Goal: Find specific fact: Find specific fact

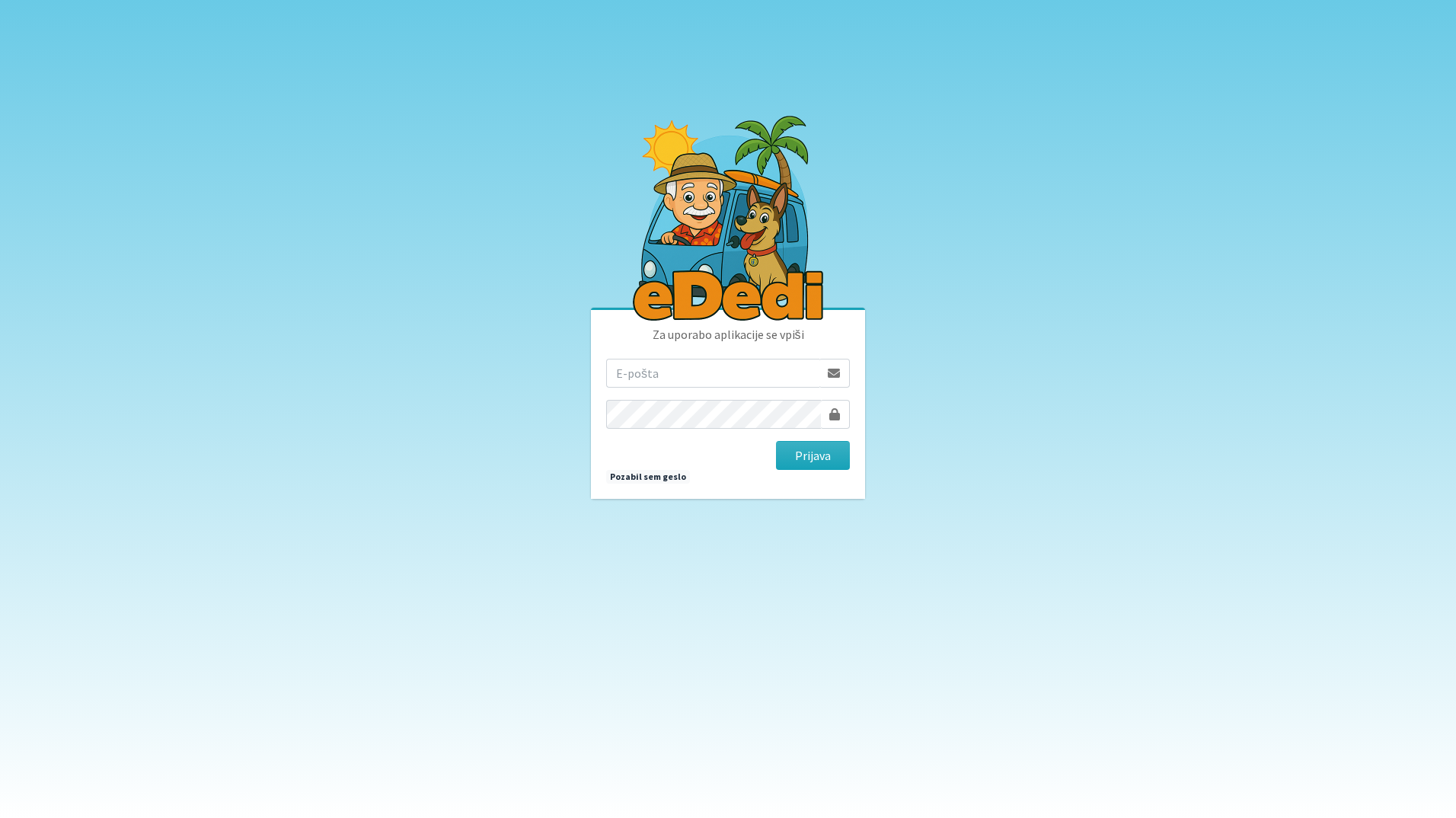
click at [731, 381] on input "email" at bounding box center [713, 373] width 213 height 29
type input "[EMAIL_ADDRESS][DOMAIN_NAME]"
click at [849, 456] on button "Prijava" at bounding box center [813, 455] width 74 height 29
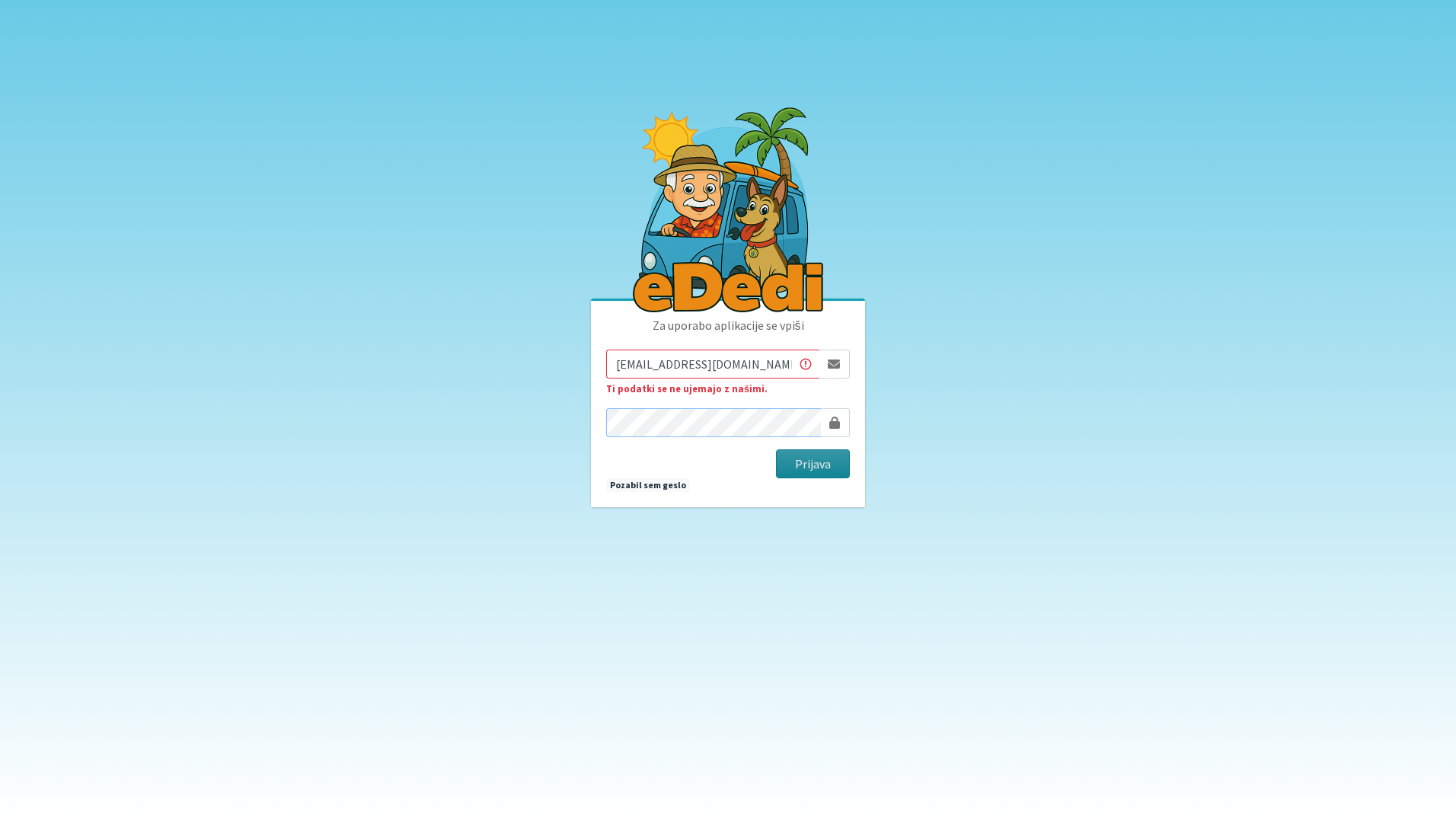
click at [777, 450] on button "Prijava" at bounding box center [813, 464] width 74 height 29
click at [615, 368] on input "katja.skulj@erps.si" at bounding box center [713, 364] width 213 height 29
click at [777, 450] on button "Prijava" at bounding box center [813, 464] width 74 height 29
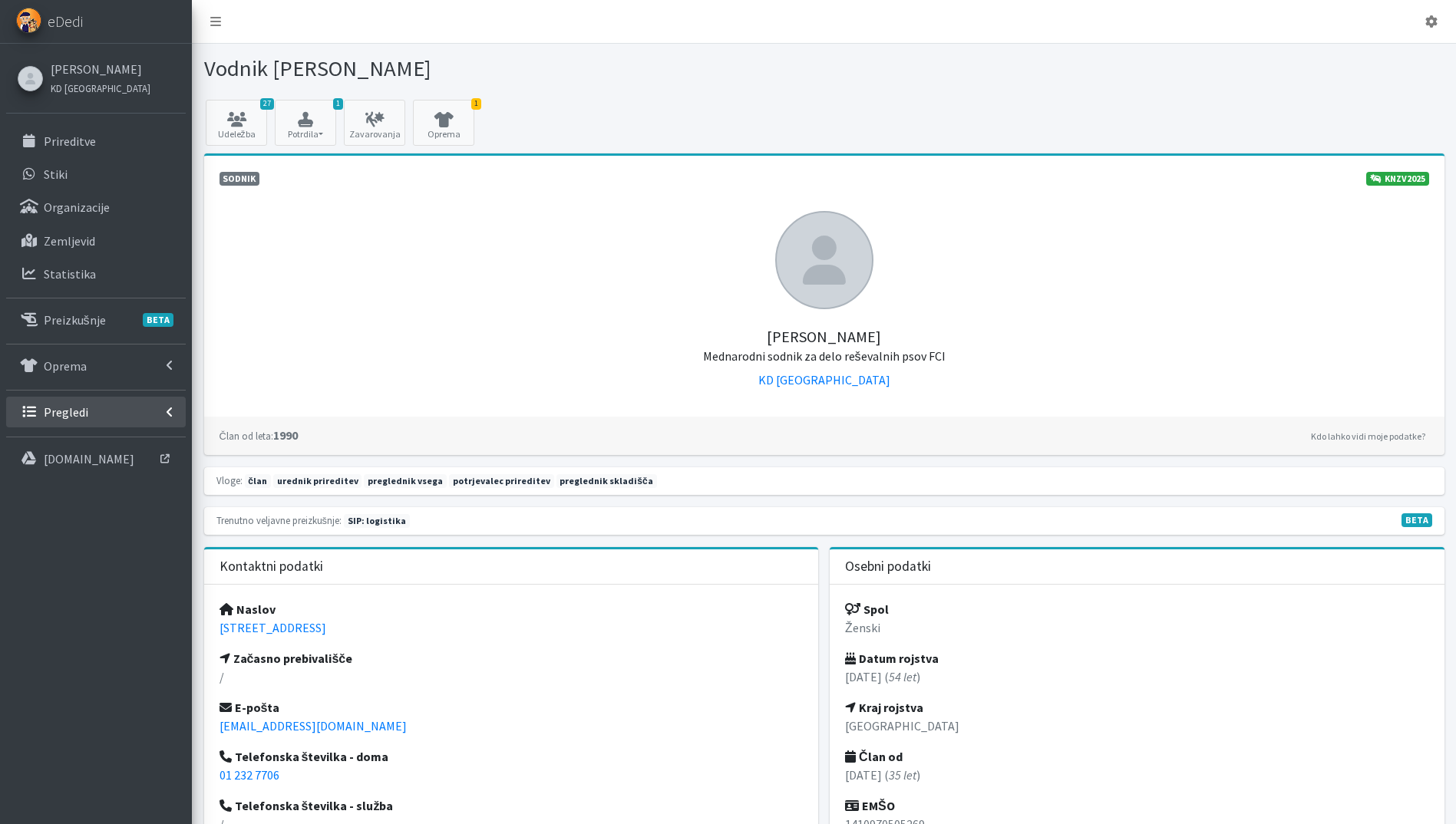
click at [110, 413] on link "Pregledi" at bounding box center [96, 412] width 180 height 31
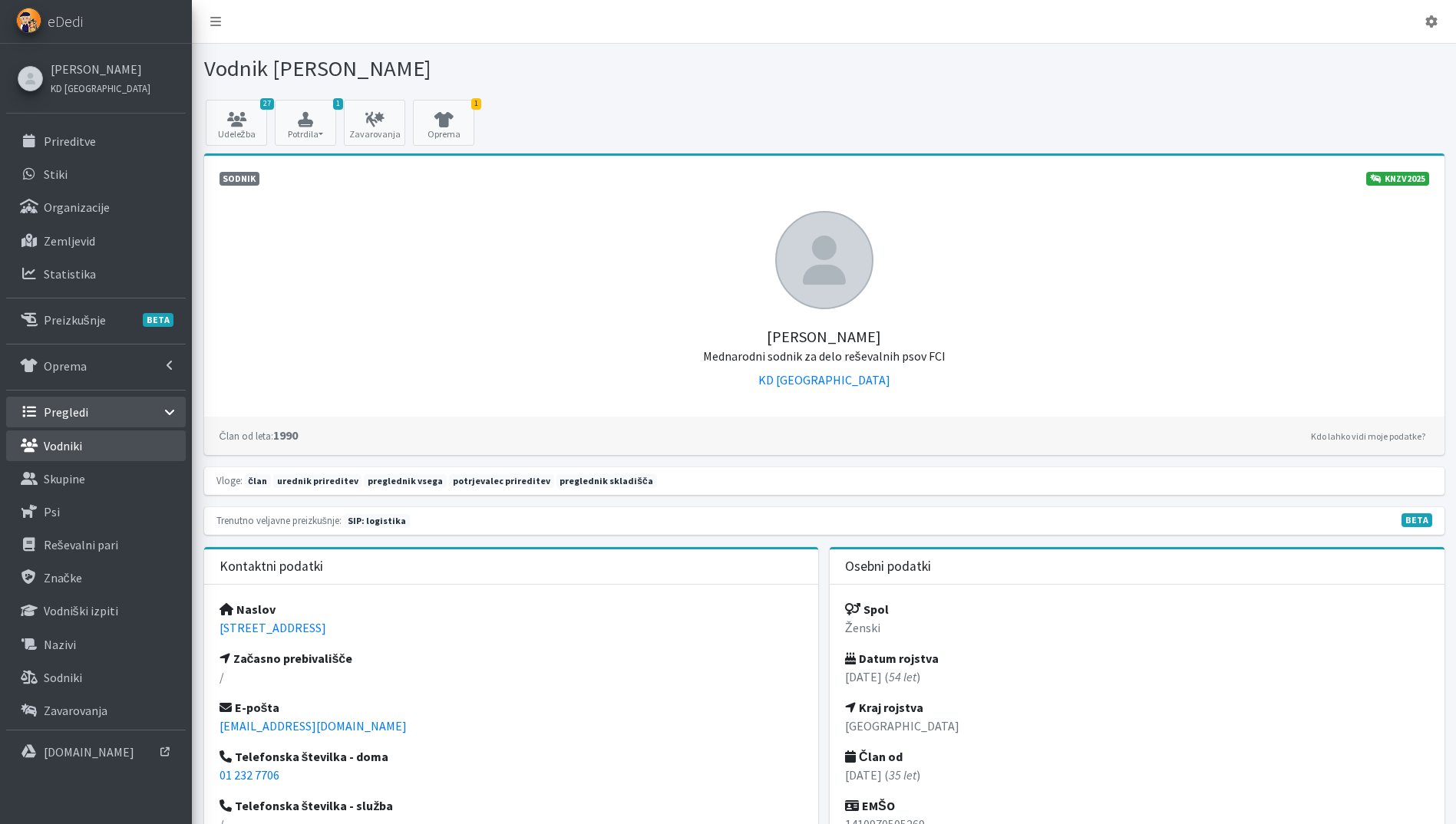
click at [85, 439] on link "Vodniki" at bounding box center [96, 445] width 180 height 31
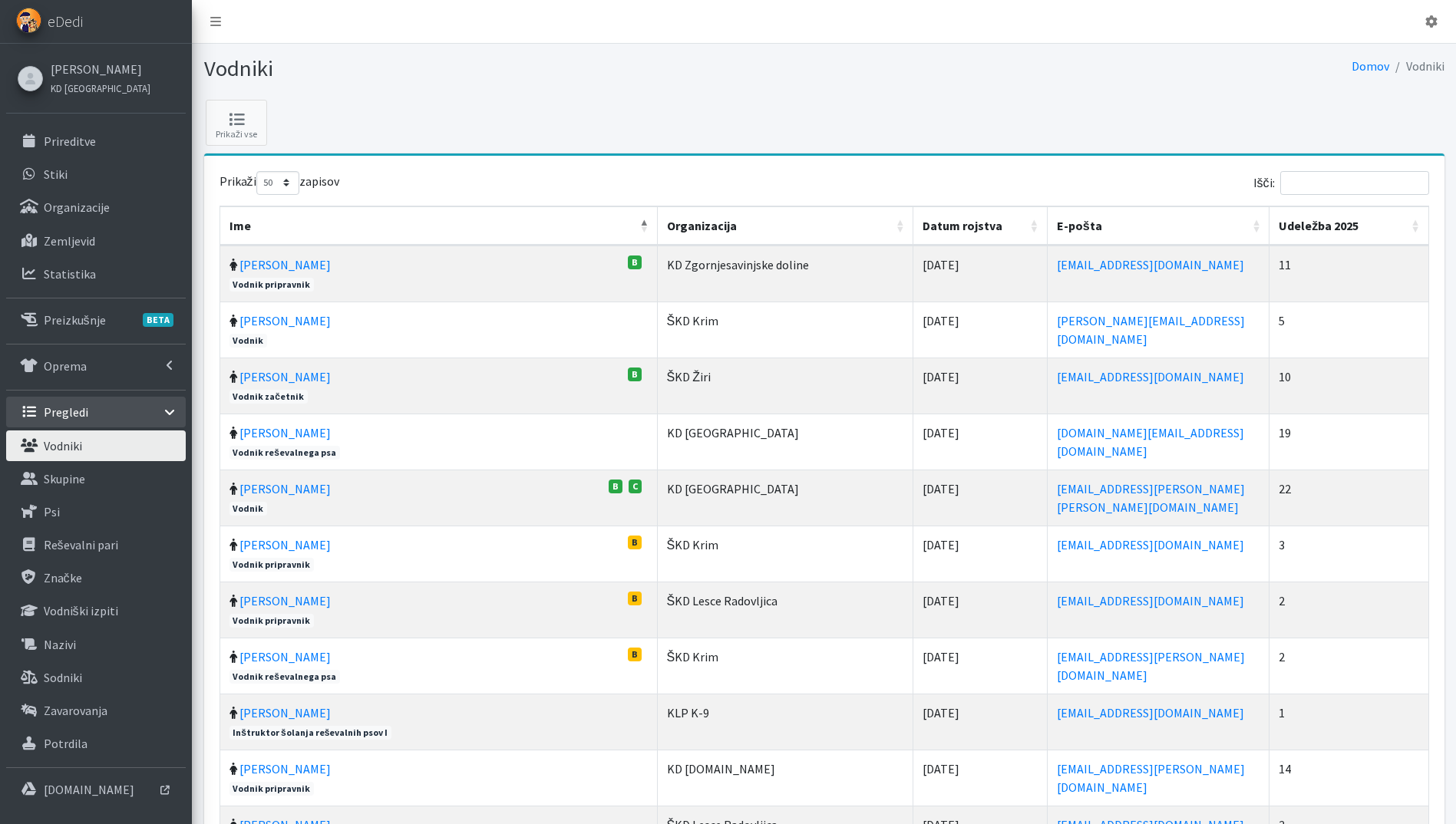
select select "50"
click at [1335, 186] on input "Išči:" at bounding box center [1355, 183] width 149 height 24
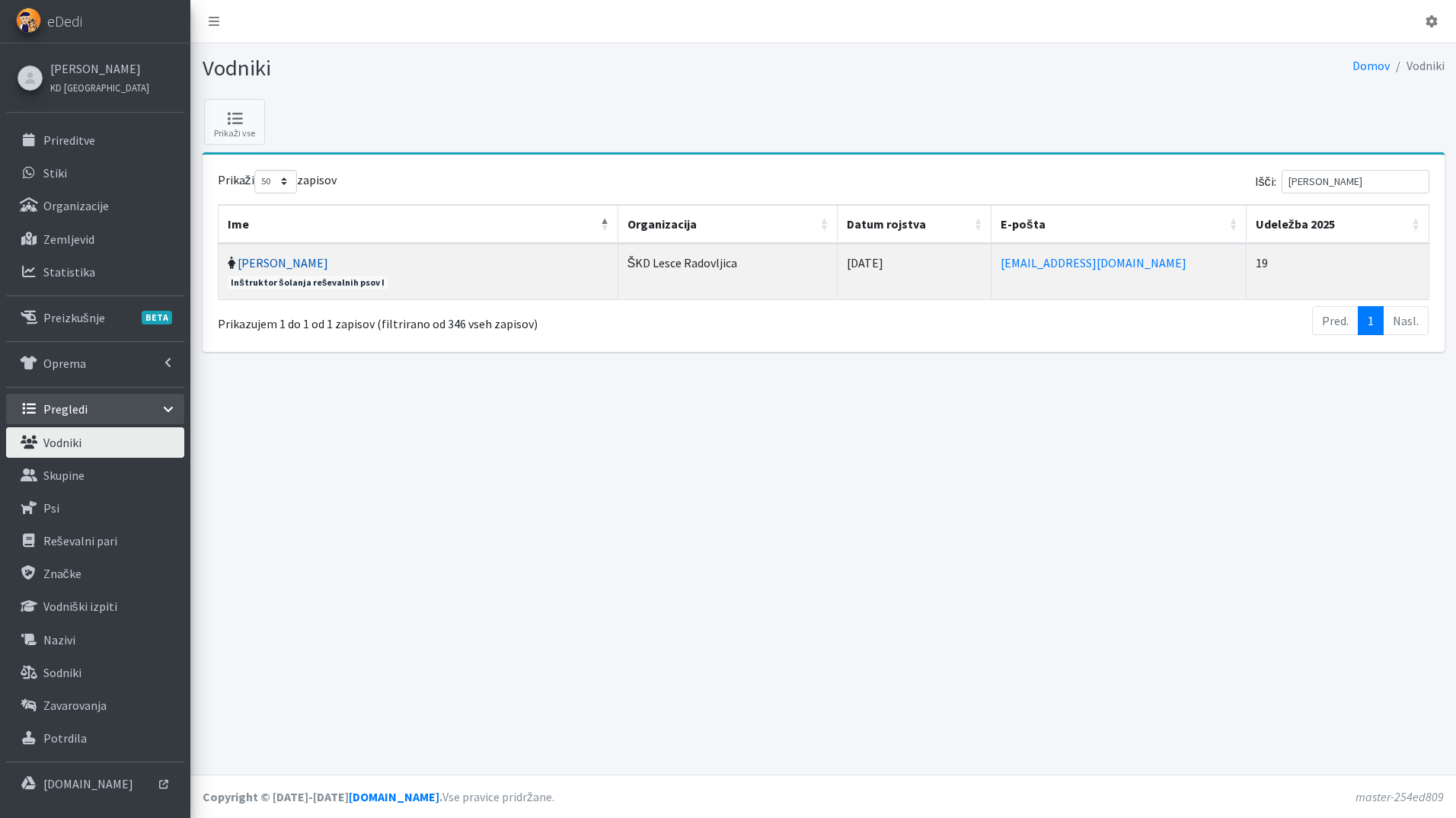
click at [261, 265] on link "Tina Bole" at bounding box center [282, 263] width 91 height 15
drag, startPoint x: 1349, startPoint y: 191, endPoint x: 1232, endPoint y: 180, distance: 117.5
click at [1234, 182] on div "Išči: tina bo" at bounding box center [1130, 185] width 600 height 30
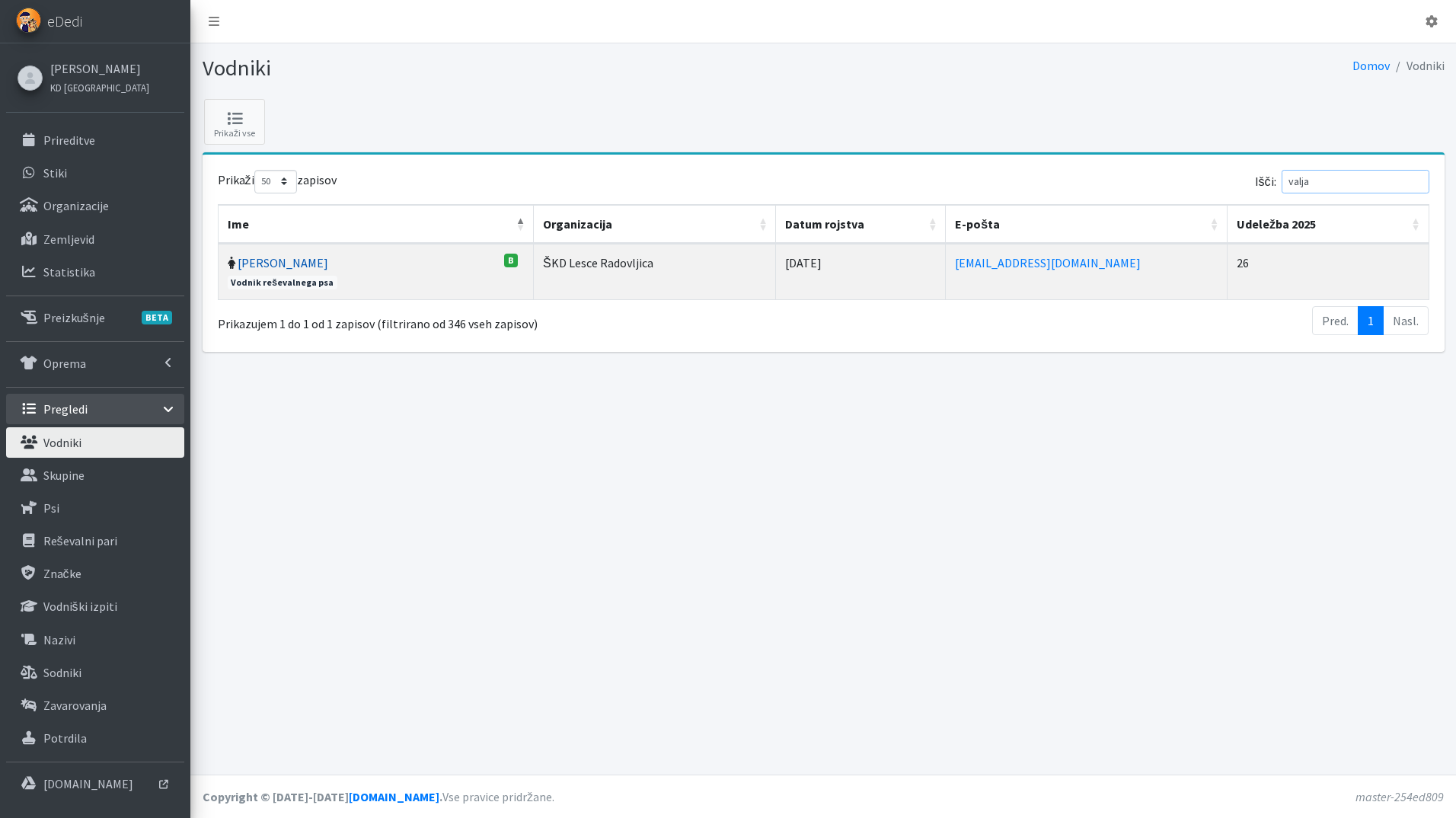
type input "valja"
click at [309, 257] on link "[PERSON_NAME]" at bounding box center [282, 263] width 91 height 15
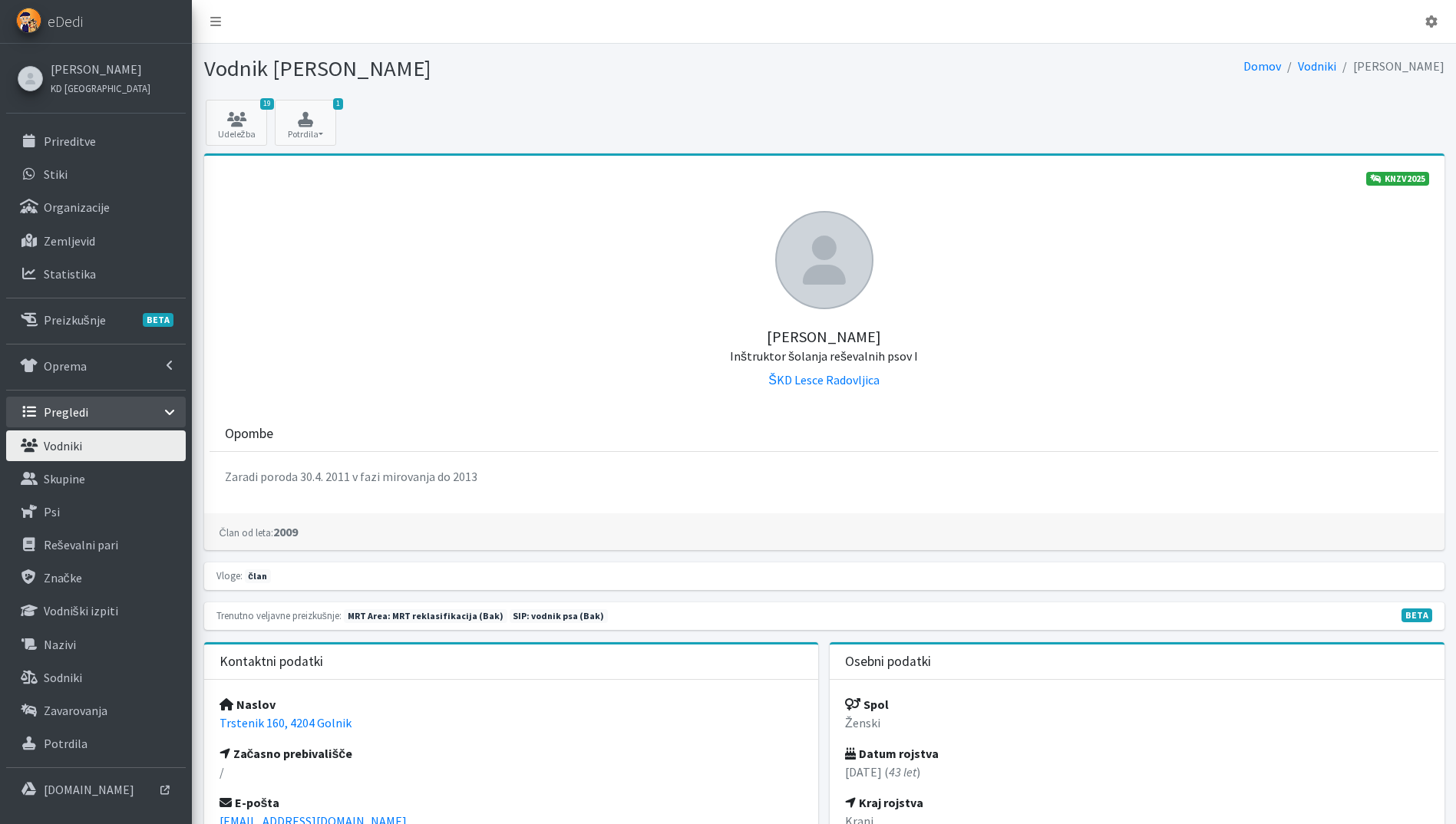
scroll to position [460, 0]
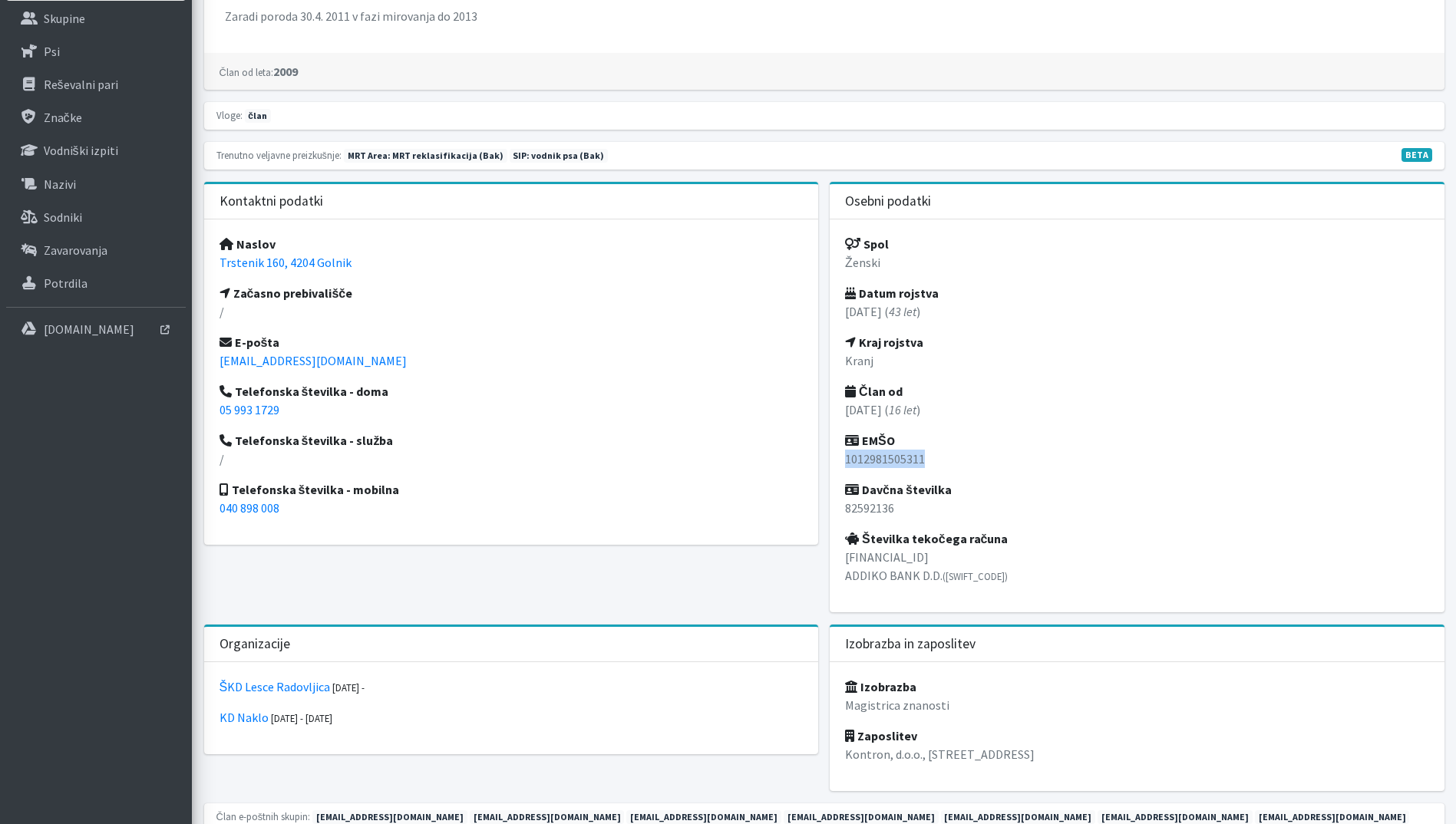
drag, startPoint x: 892, startPoint y: 462, endPoint x: 838, endPoint y: 466, distance: 54.1
click at [838, 466] on div "Spol Ženski Datum rojstva 10.12.1981 ( 43 let ) Kraj rojstva Kranj Član od 25.0…" at bounding box center [1137, 415] width 615 height 393
copy p "1012981505311"
drag, startPoint x: 365, startPoint y: 266, endPoint x: 212, endPoint y: 269, distance: 153.0
click at [212, 269] on div "Naslov Trstenik 160, 4204 Golnik Začasno prebivališče / E-pošta tinabole11@gmai…" at bounding box center [511, 382] width 615 height 326
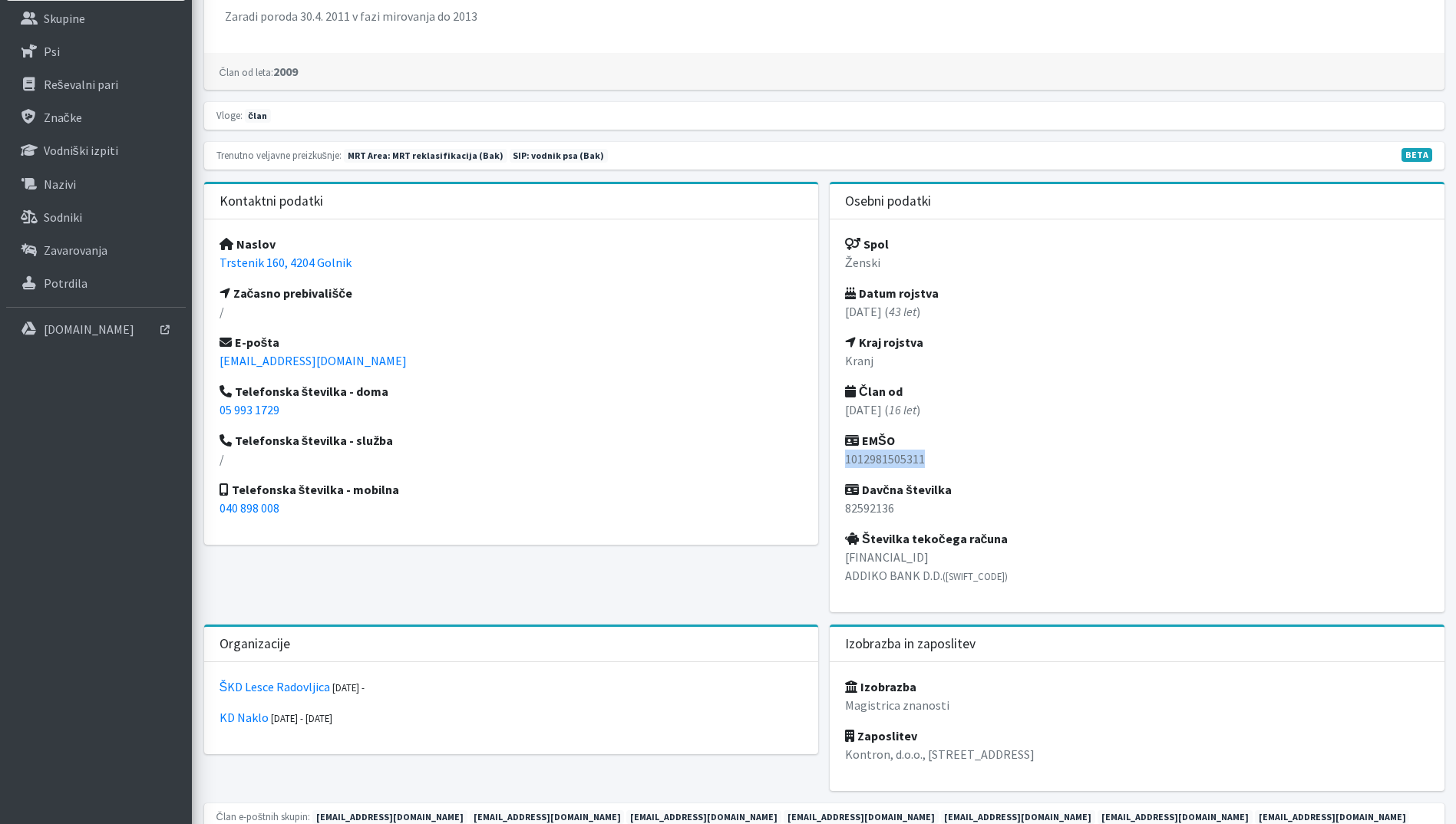
copy link "Trstenik 160, 4204 Golnik"
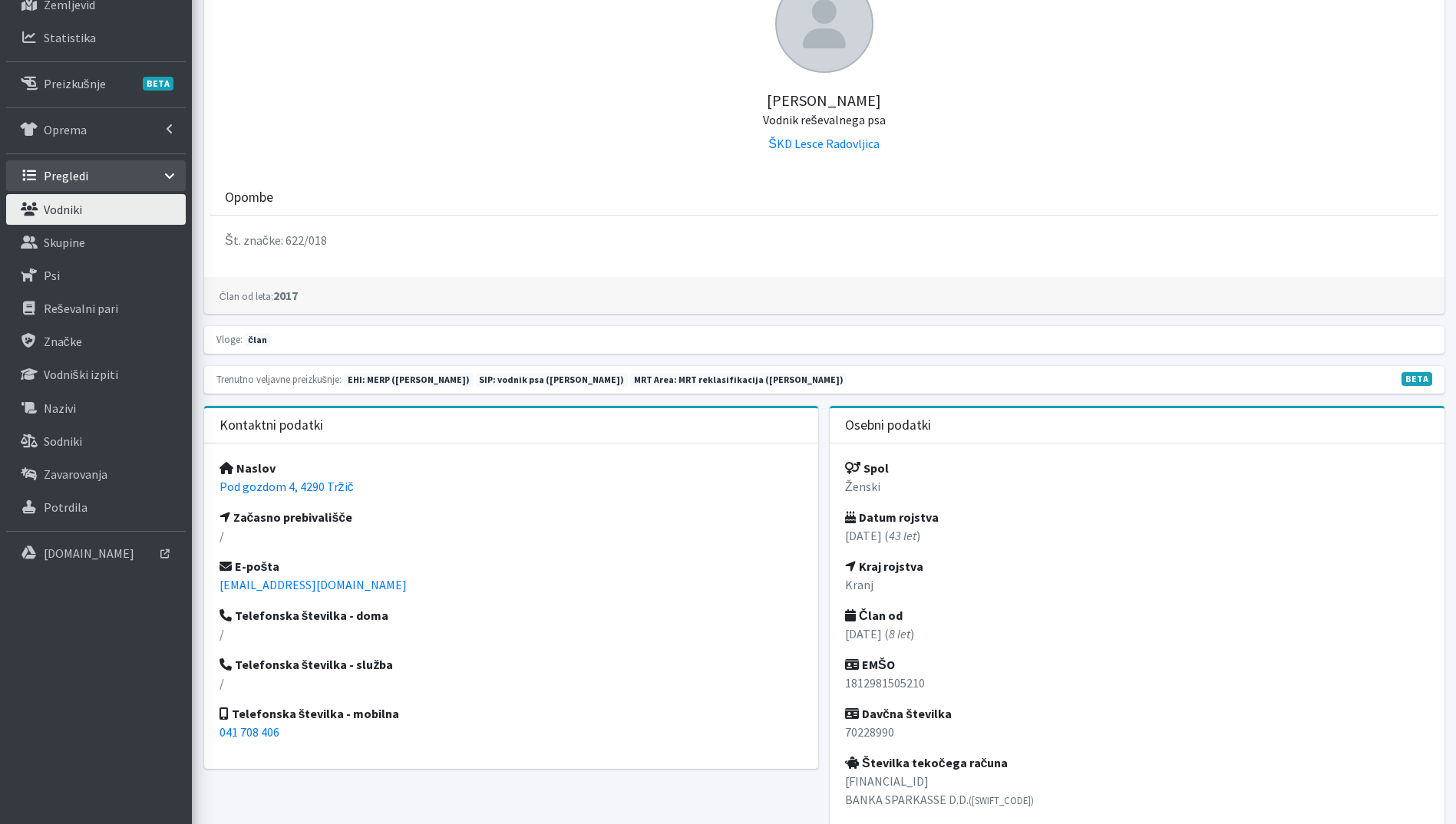
scroll to position [460, 0]
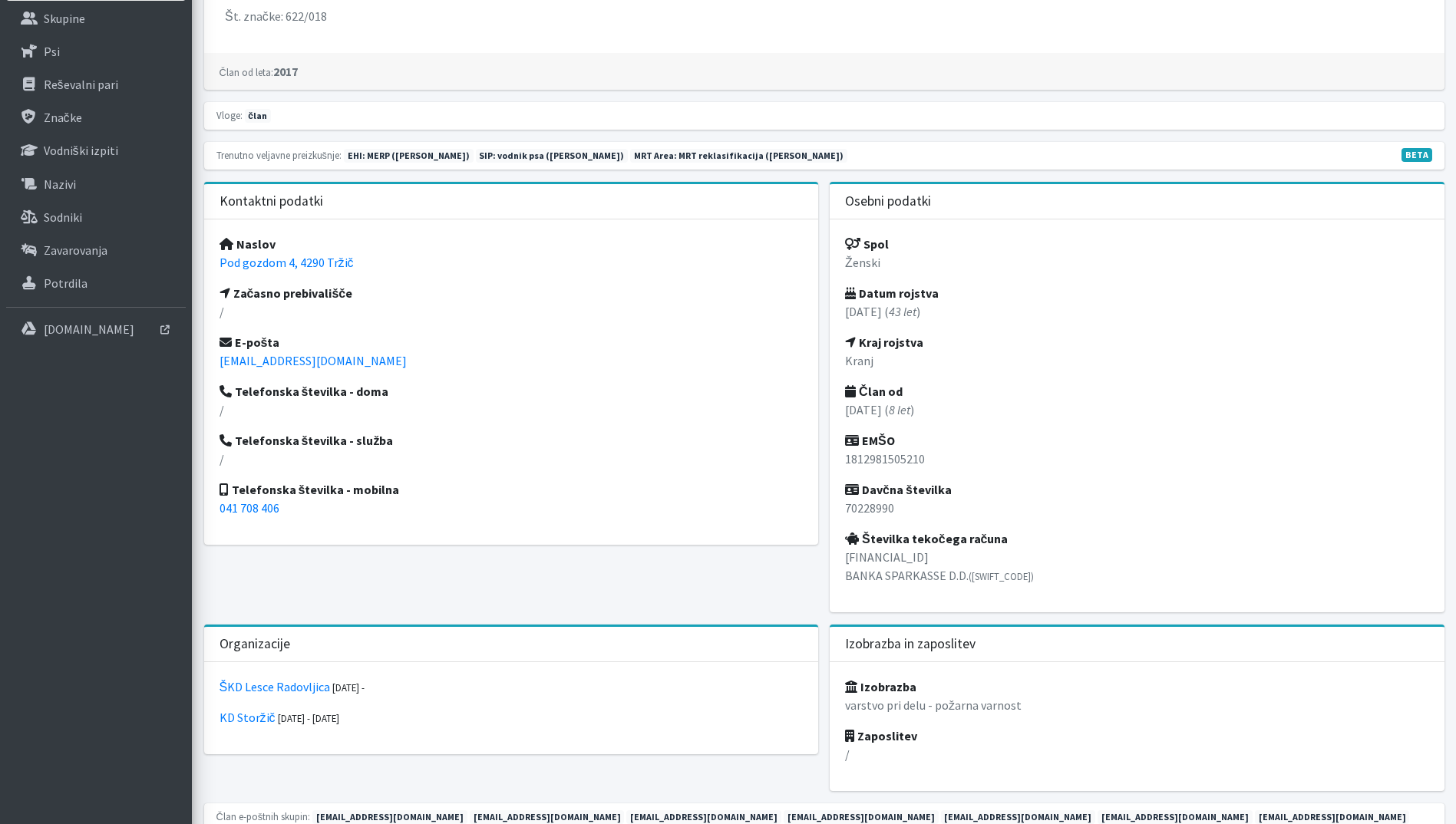
drag, startPoint x: 270, startPoint y: 258, endPoint x: 203, endPoint y: 265, distance: 67.4
click at [204, 265] on div "Naslov Pod gozdom 4, 4290 Tržič Začasno prebivališče / E-pošta [EMAIL_ADDRESS][…" at bounding box center [511, 382] width 615 height 326
drag, startPoint x: 937, startPoint y: 467, endPoint x: 836, endPoint y: 467, distance: 101.0
click at [836, 467] on div "Spol Ženski Datum rojstva [DATE] ( 43 let ) Kraj rojstva Kranj Član od [DATE] (…" at bounding box center [1137, 415] width 615 height 393
copy p "1812981505210"
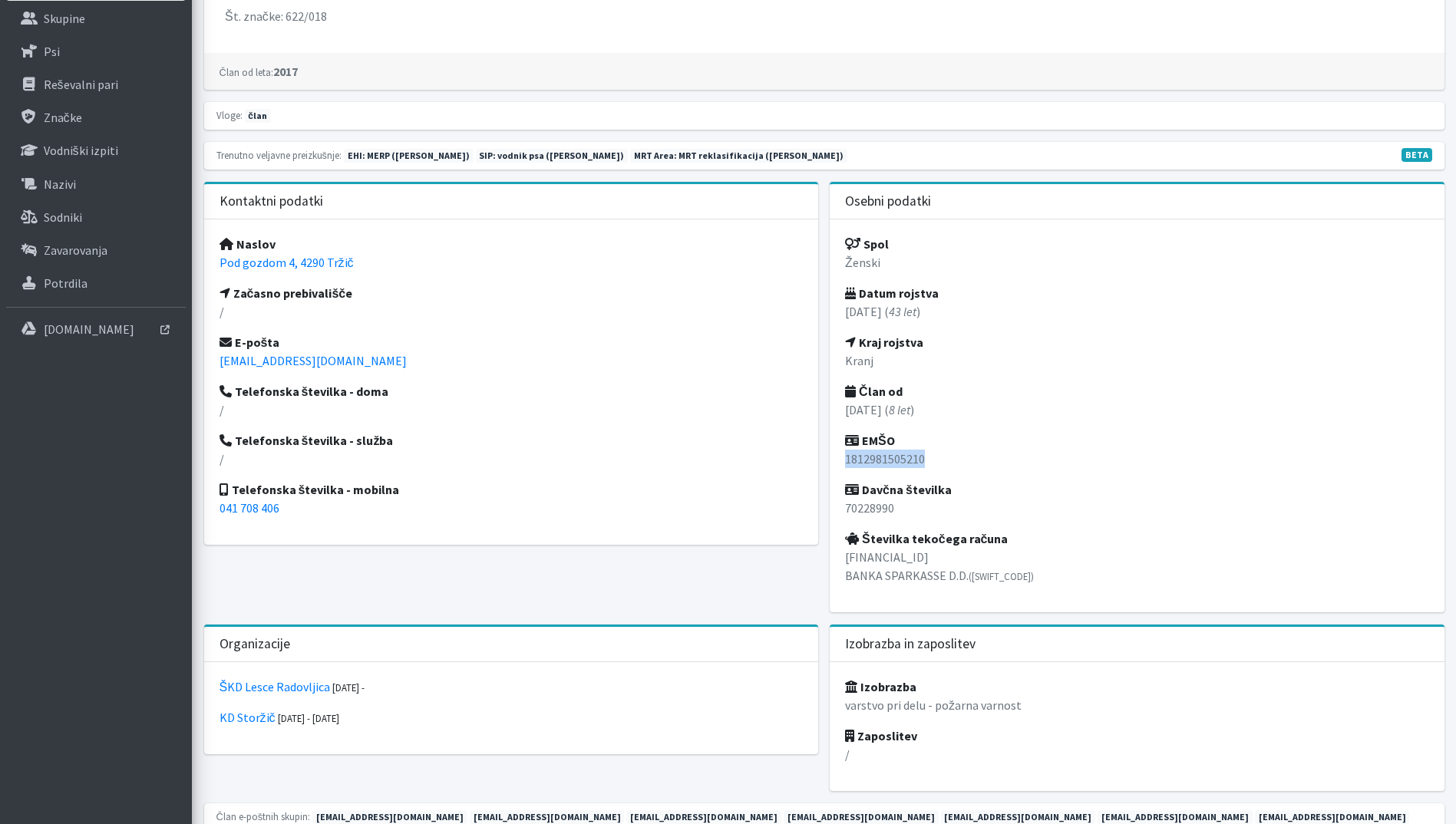
scroll to position [0, 0]
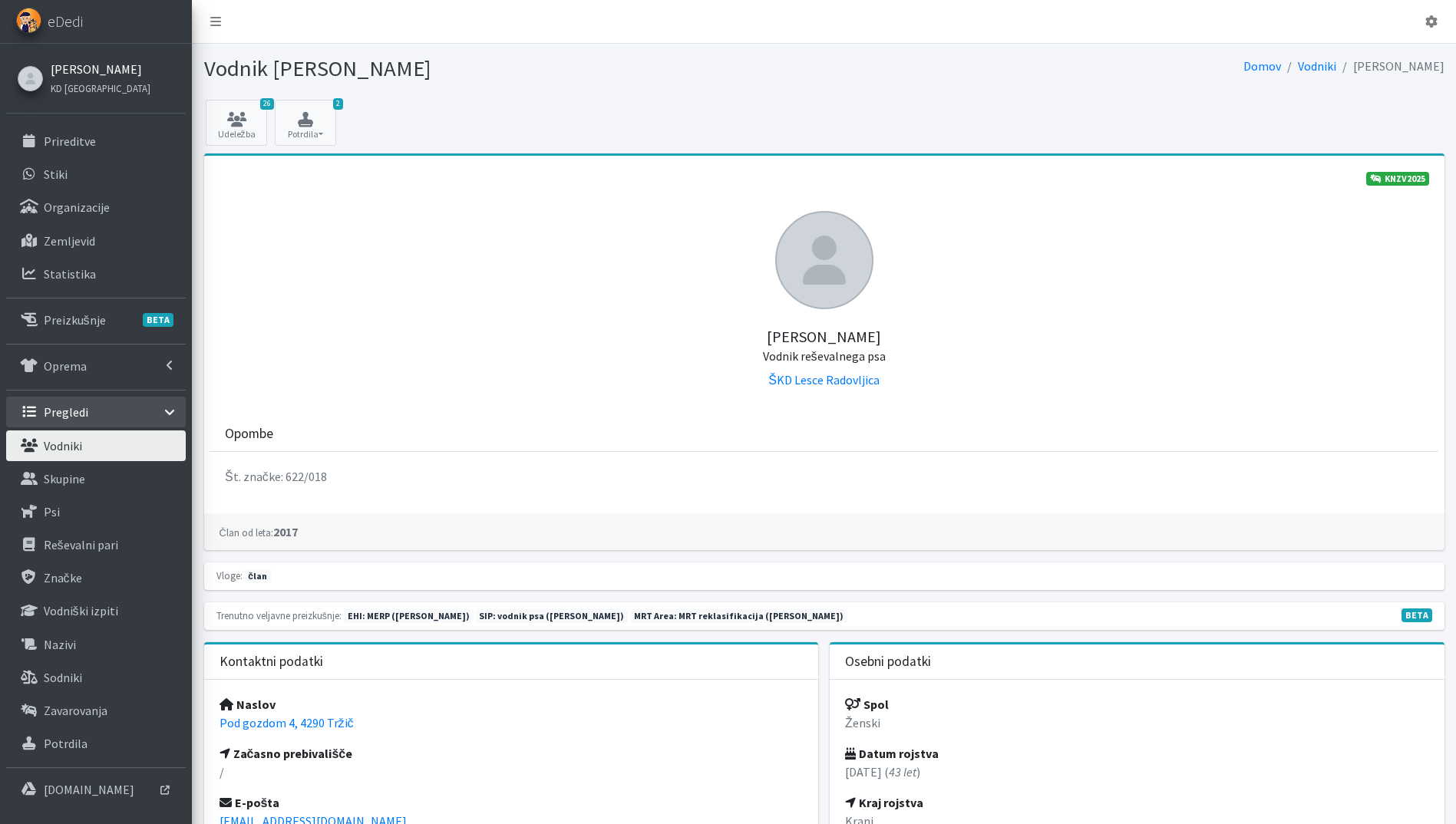
click at [77, 73] on link "[PERSON_NAME]" at bounding box center [101, 70] width 100 height 19
